Goal: Transaction & Acquisition: Purchase product/service

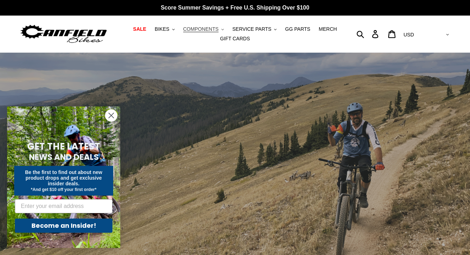
click at [207, 28] on span "COMPONENTS" at bounding box center [200, 29] width 35 height 6
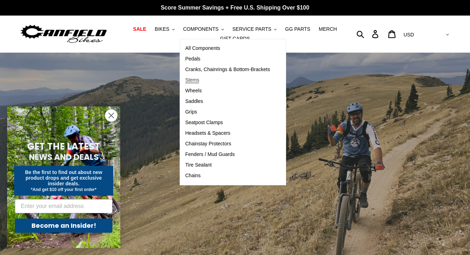
click at [195, 78] on span "Stems" at bounding box center [192, 80] width 14 height 6
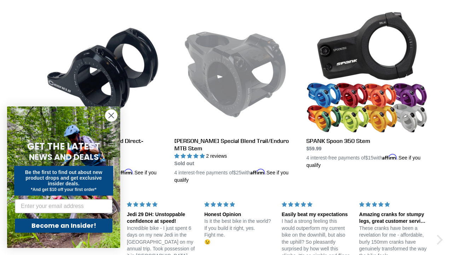
scroll to position [199, 0]
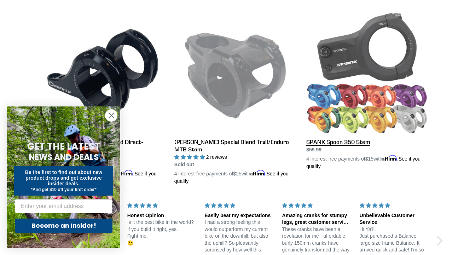
click at [340, 107] on link "SPANK Spoon 350 Stem" at bounding box center [366, 91] width 121 height 158
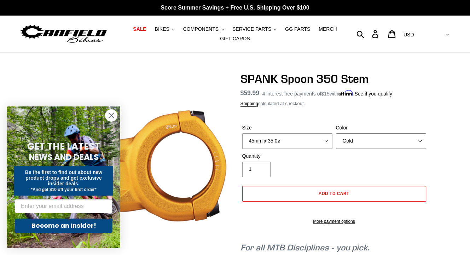
select select "Orange"
